Goal: Task Accomplishment & Management: Use online tool/utility

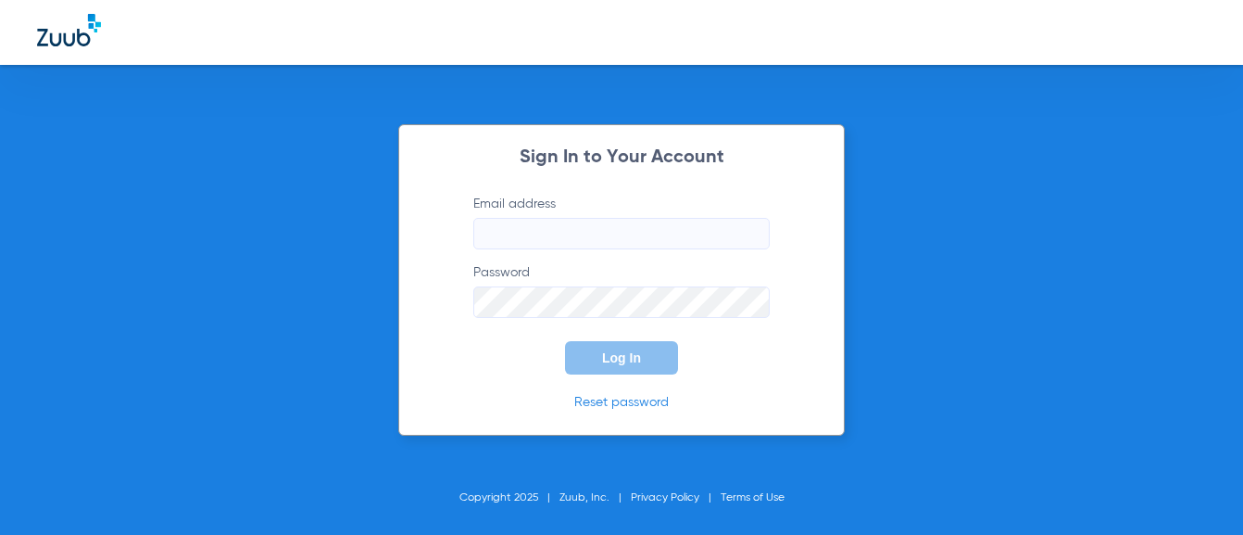
type input "[EMAIL_ADDRESS][DOMAIN_NAME]"
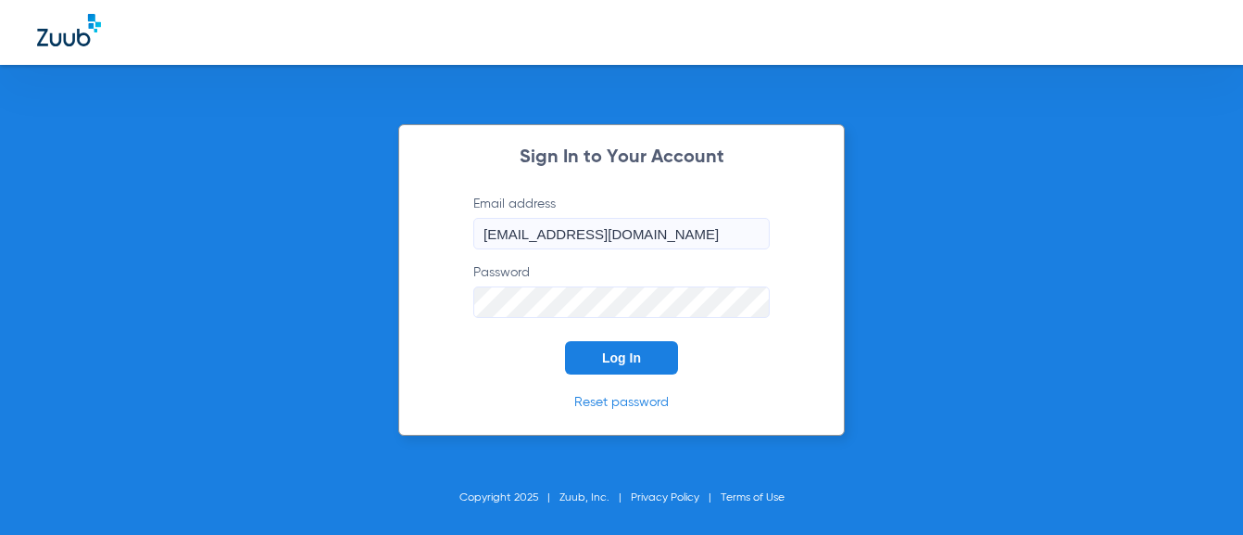
click at [602, 354] on span "Log In" at bounding box center [621, 357] width 39 height 15
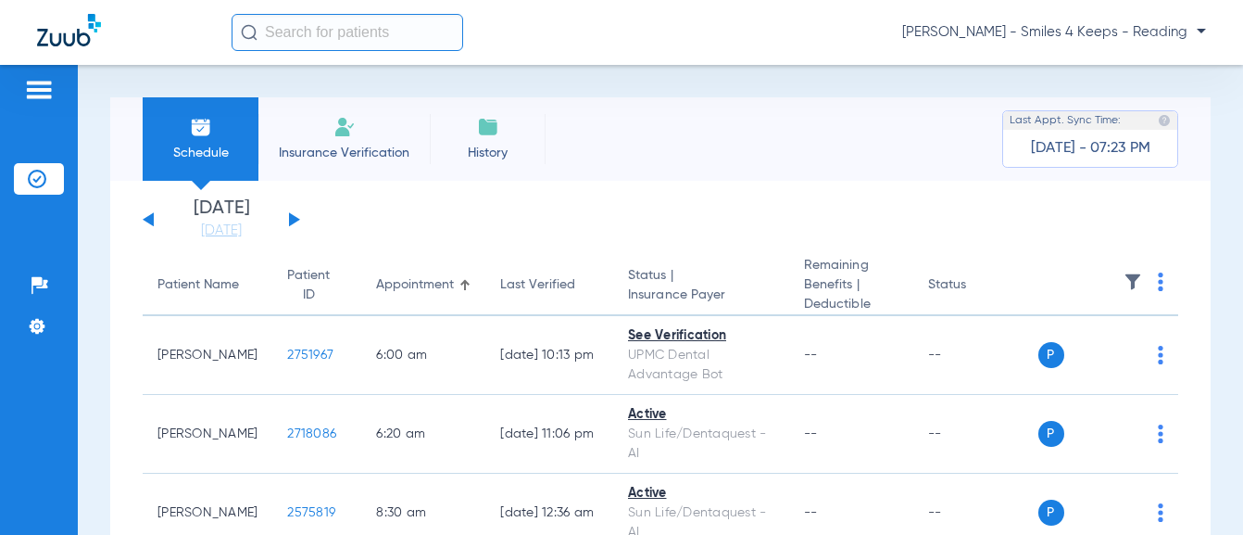
click at [289, 214] on button at bounding box center [294, 219] width 11 height 14
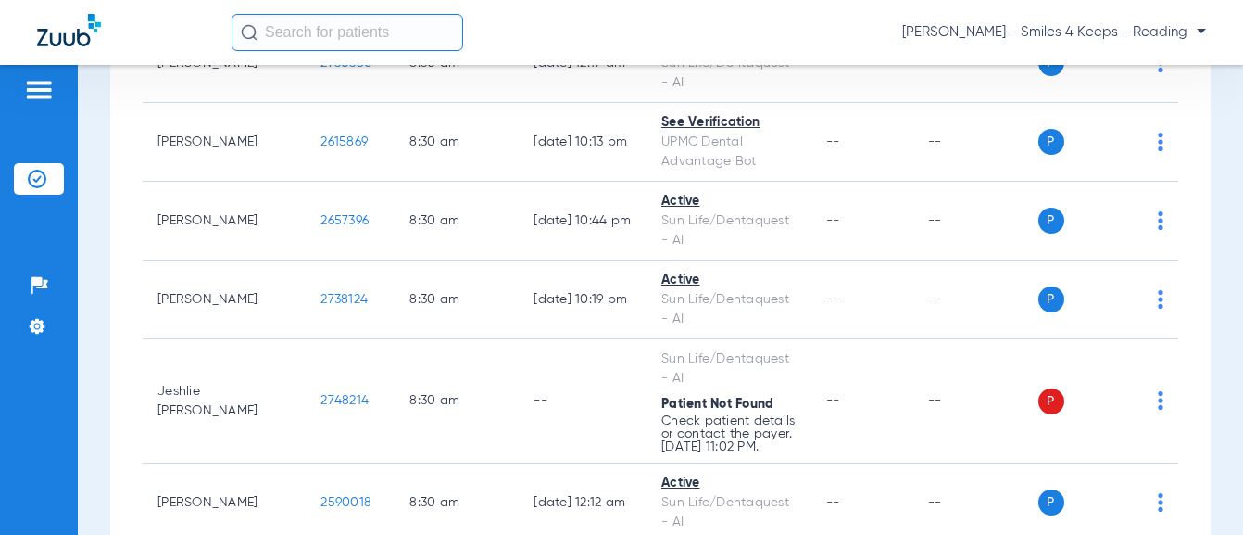
scroll to position [649, 0]
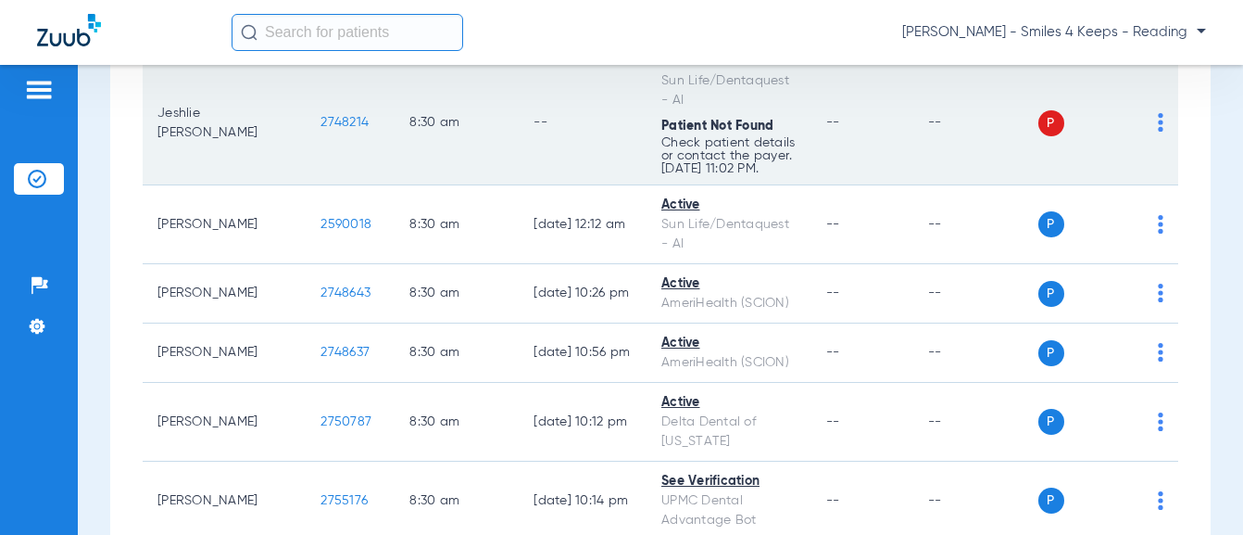
drag, startPoint x: 321, startPoint y: 128, endPoint x: 258, endPoint y: 127, distance: 62.1
click at [306, 127] on td "2748214" at bounding box center [350, 123] width 89 height 124
copy span "2748214"
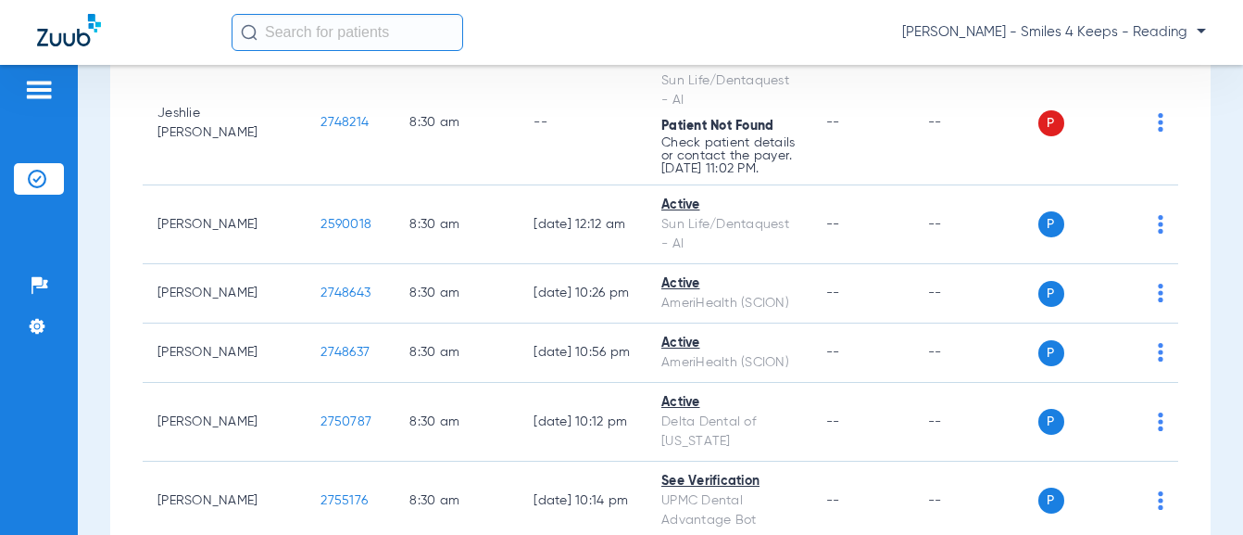
click at [331, 28] on input "text" at bounding box center [348, 32] width 232 height 37
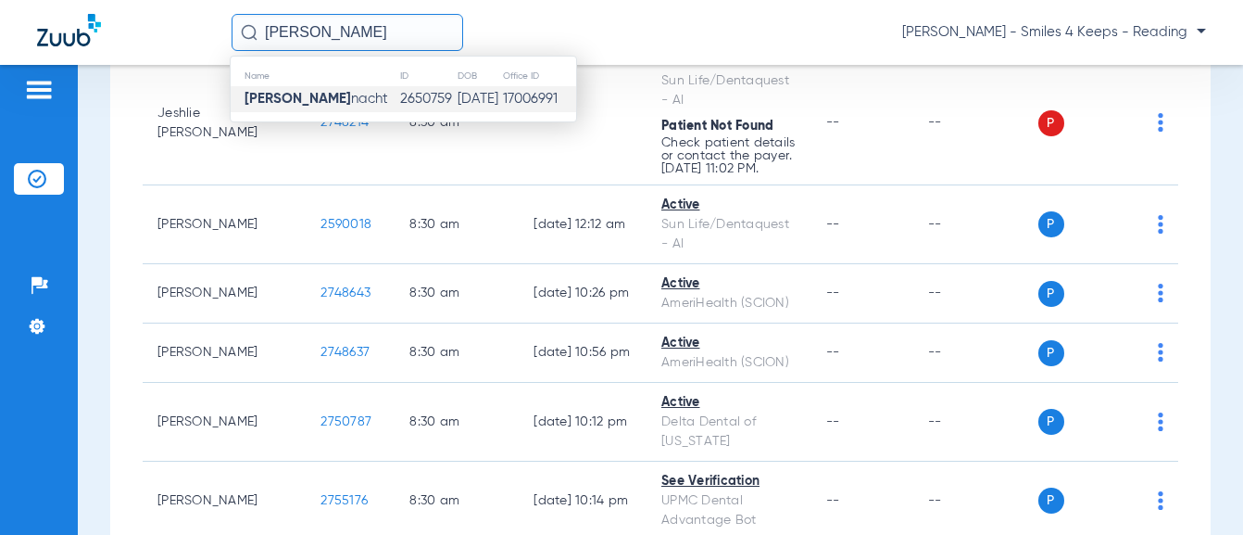
type input "[PERSON_NAME]"
click at [349, 95] on span "[PERSON_NAME] nacht" at bounding box center [317, 99] width 144 height 14
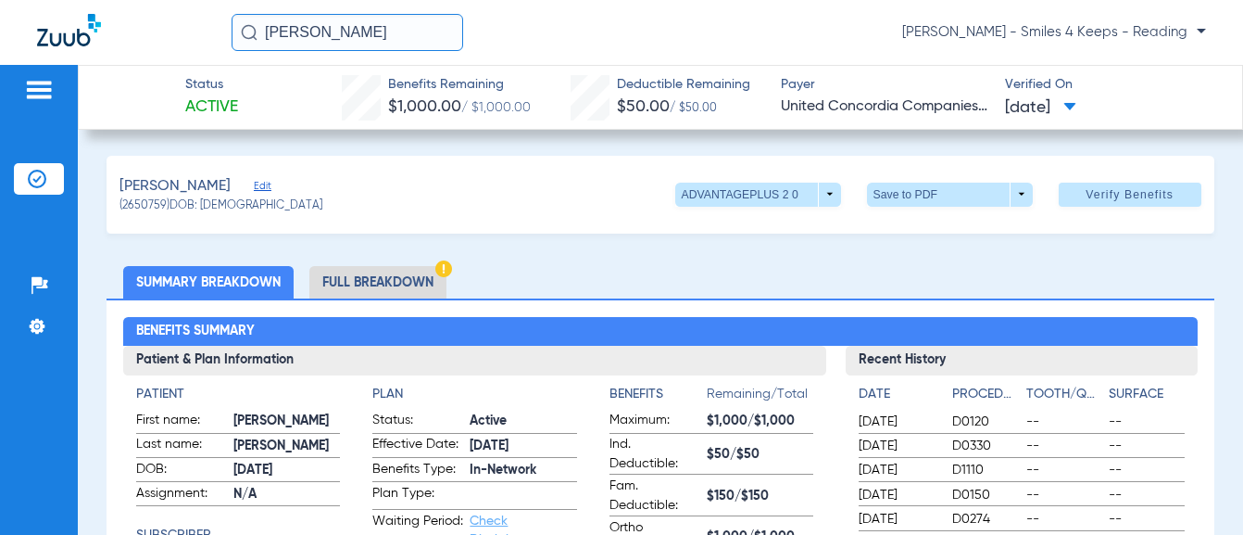
click at [402, 277] on li "Full Breakdown" at bounding box center [377, 282] width 137 height 32
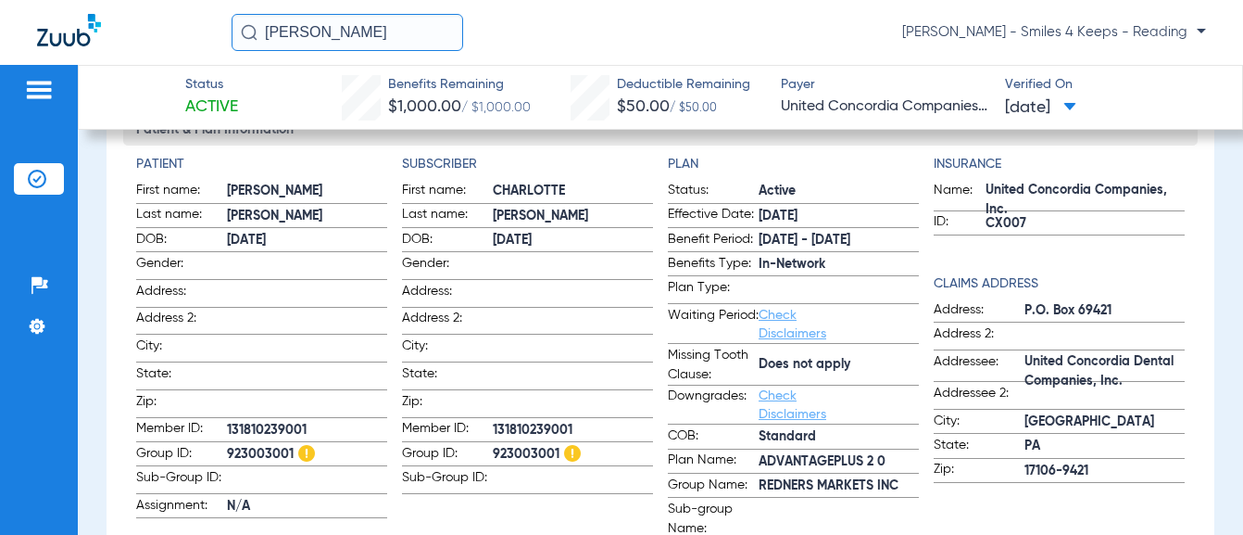
scroll to position [185, 0]
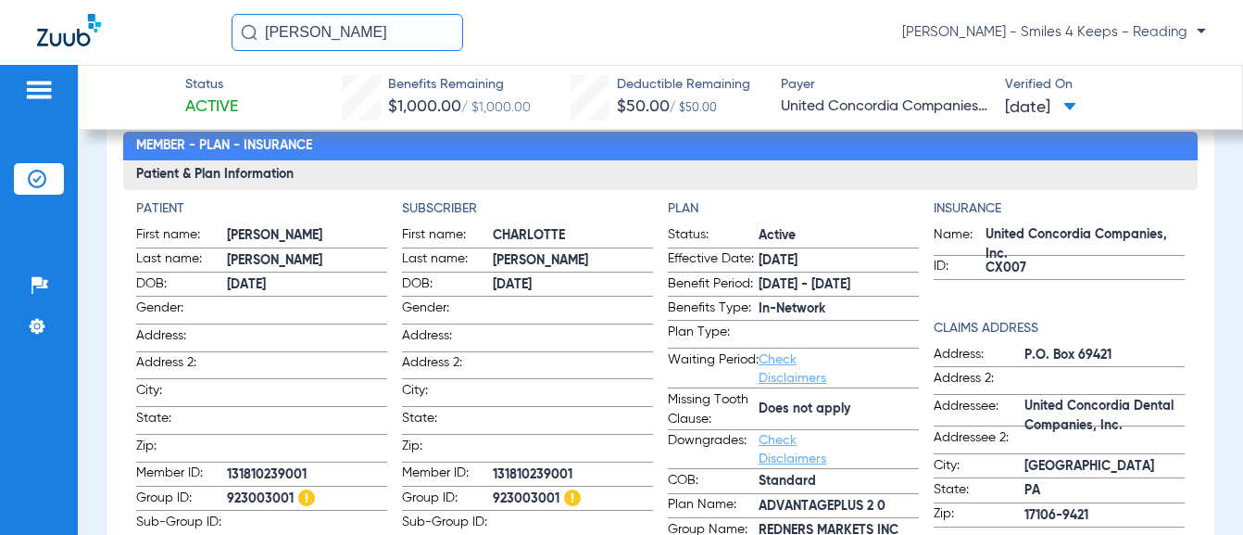
click at [57, 241] on div "Patients Insurance Verification Setup Help Center Settings" at bounding box center [39, 332] width 78 height 535
click at [51, 237] on div "Patients Insurance Verification Setup Help Center Settings" at bounding box center [39, 332] width 78 height 535
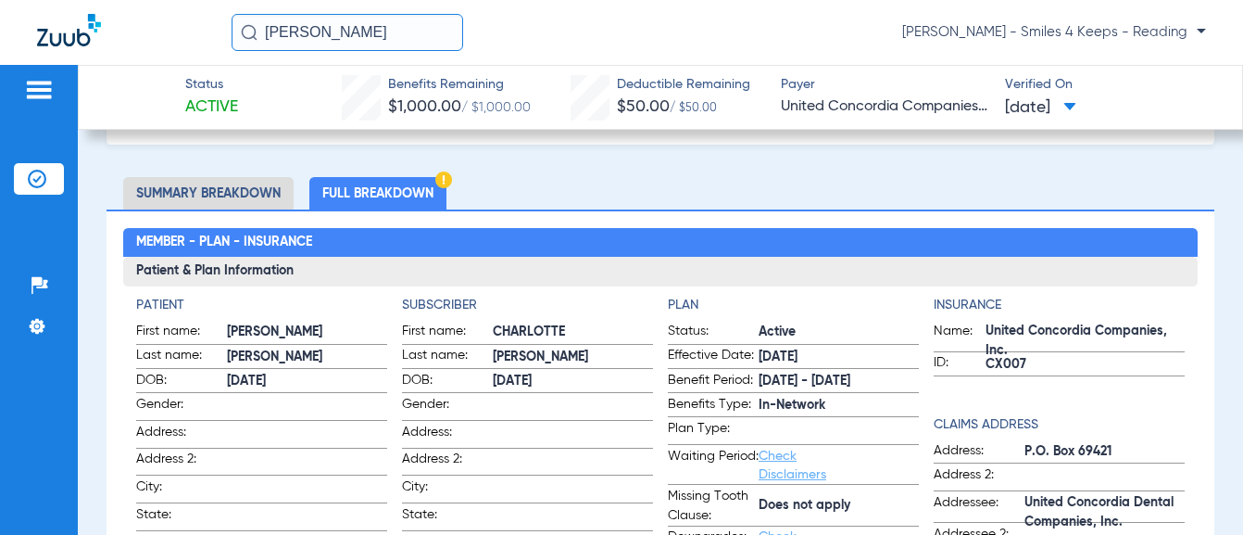
scroll to position [0, 0]
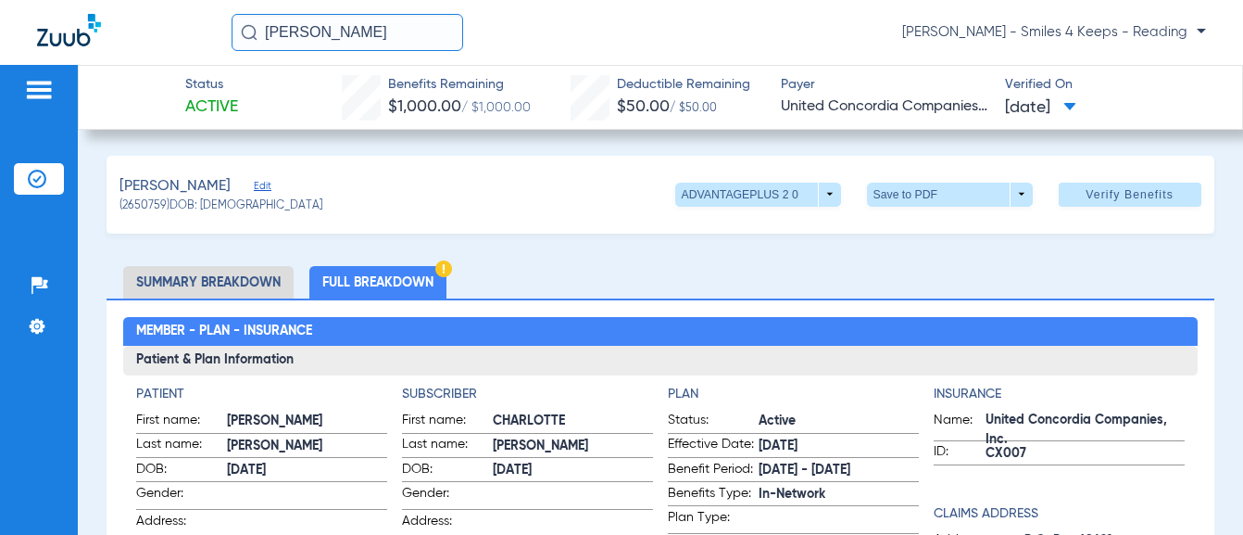
click at [31, 89] on img at bounding box center [39, 90] width 30 height 22
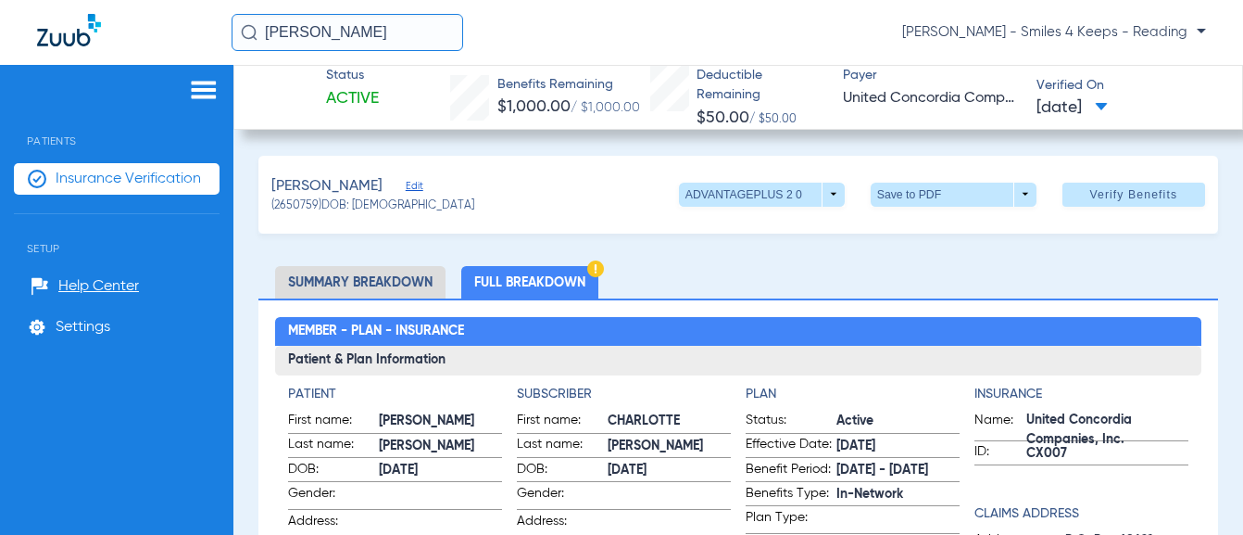
click at [89, 177] on span "Insurance Verification" at bounding box center [128, 179] width 145 height 19
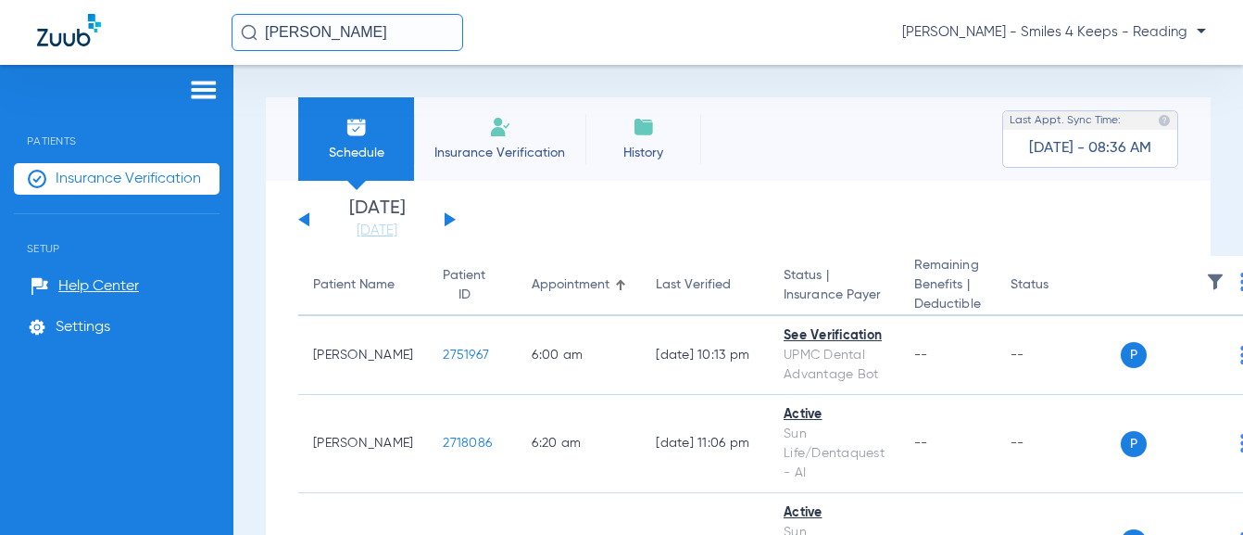
click at [451, 220] on button at bounding box center [450, 219] width 11 height 14
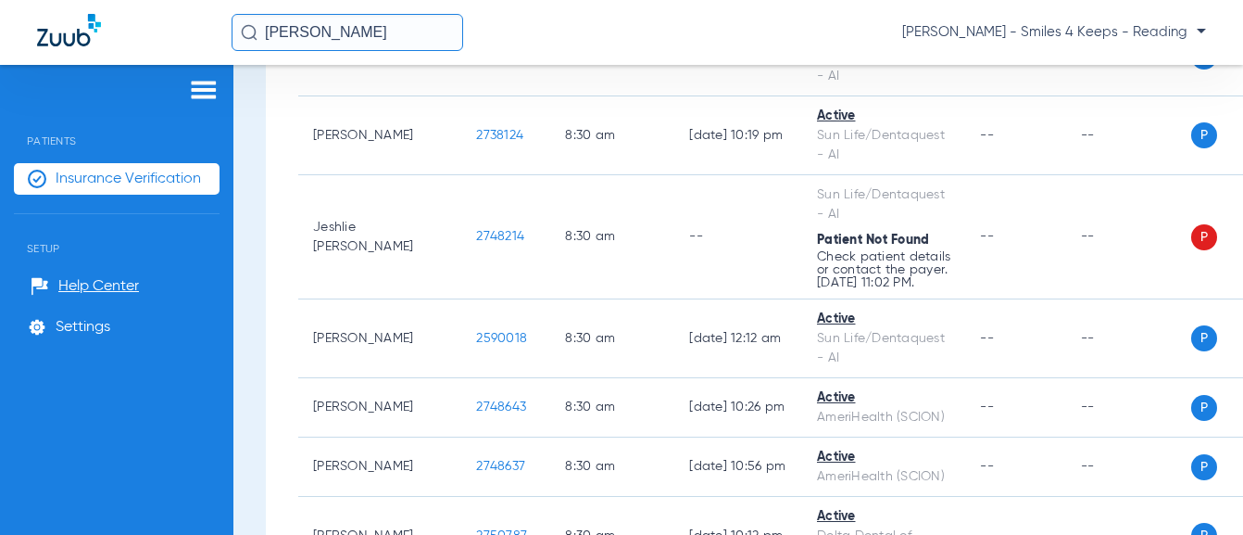
scroll to position [556, 0]
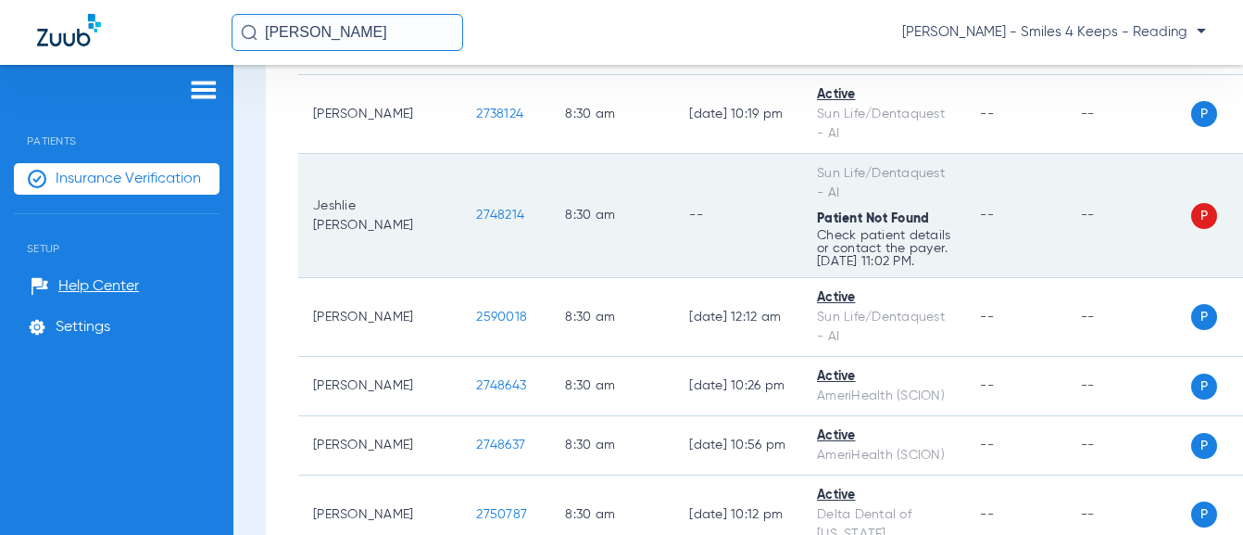
drag, startPoint x: 479, startPoint y: 312, endPoint x: 412, endPoint y: 309, distance: 66.8
click at [461, 278] on td "2748214" at bounding box center [505, 216] width 89 height 124
copy span "2748214"
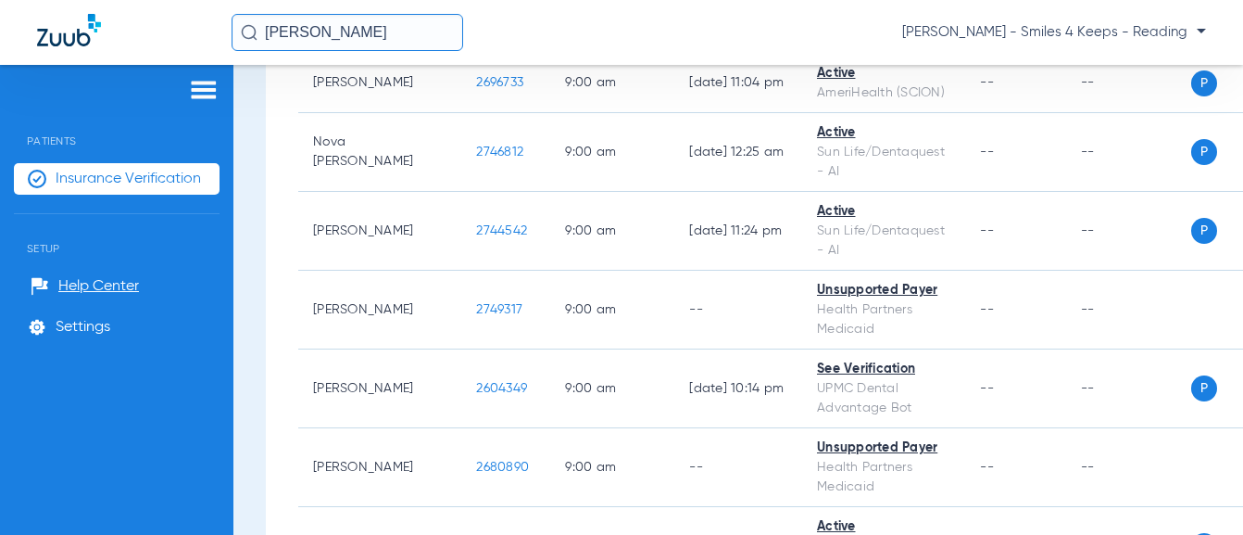
scroll to position [1668, 0]
drag, startPoint x: 472, startPoint y: 203, endPoint x: 419, endPoint y: 204, distance: 52.8
copy span "2729673"
